Goal: Use online tool/utility: Utilize a website feature to perform a specific function

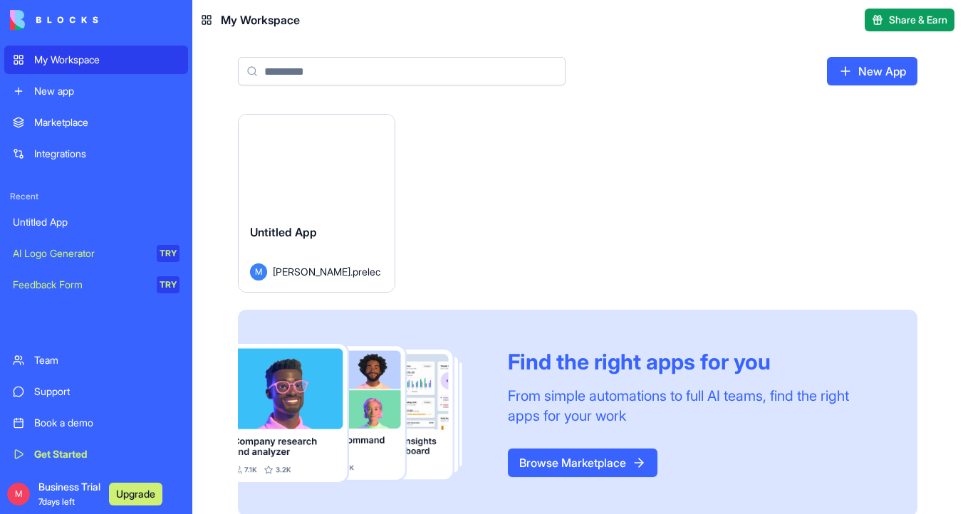
click at [360, 204] on div "Launch" at bounding box center [317, 164] width 156 height 98
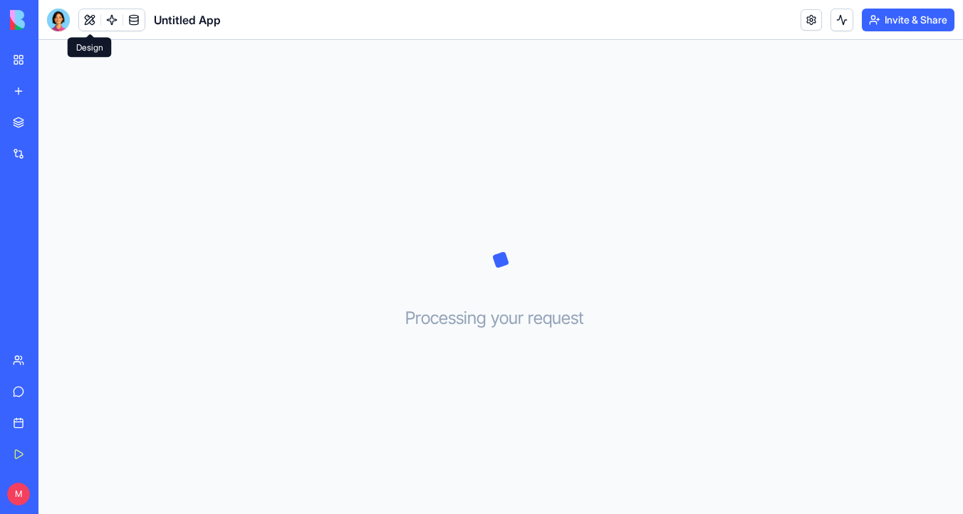
click at [64, 21] on div at bounding box center [58, 20] width 23 height 23
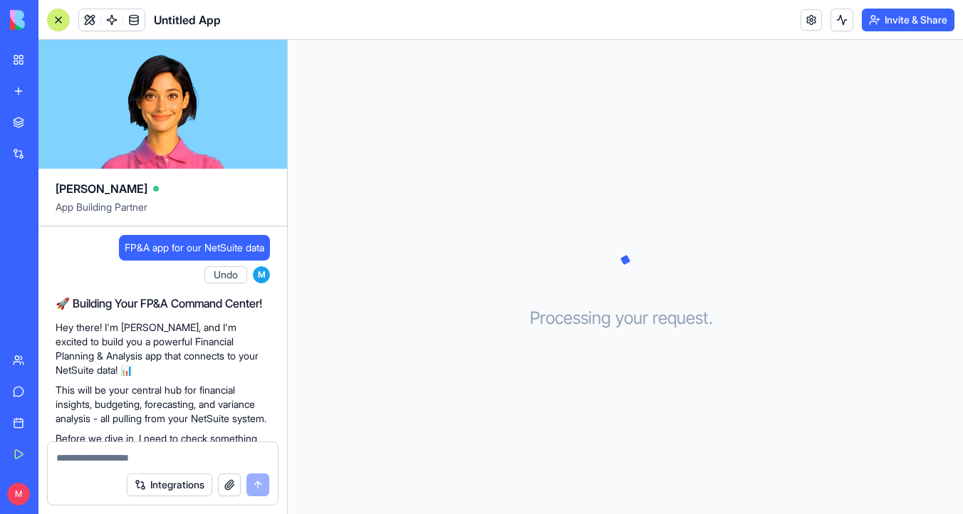
click at [214, 245] on span "FP&A app for our NetSuite data" at bounding box center [195, 248] width 140 height 14
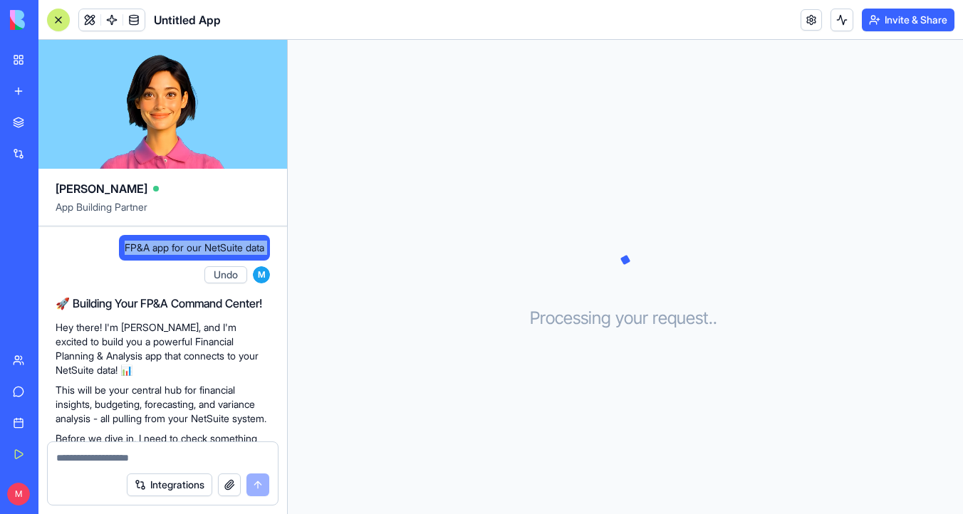
click at [214, 245] on span "FP&A app for our NetSuite data" at bounding box center [195, 248] width 140 height 14
copy span "FP&A app for our NetSuite data"
click at [221, 249] on span "FP&A app for our NetSuite data" at bounding box center [195, 248] width 140 height 14
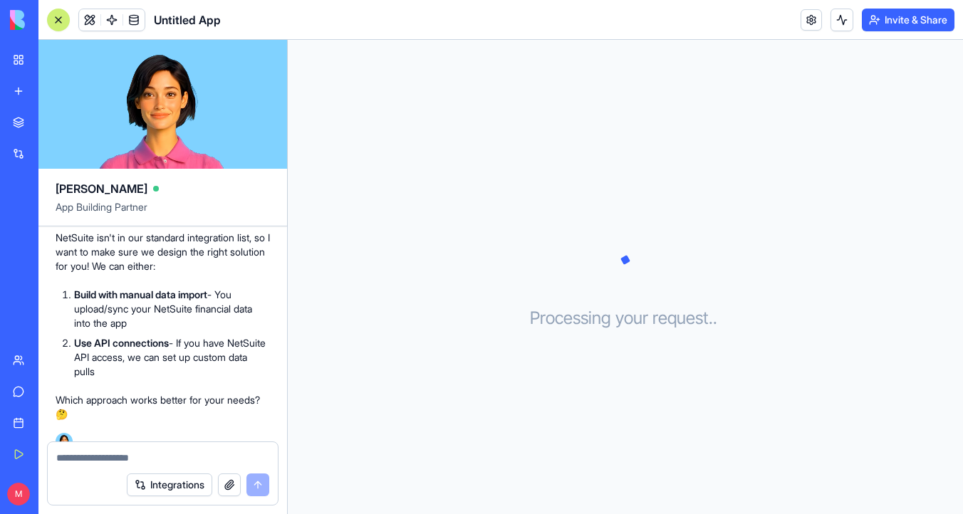
scroll to position [334, 0]
